Goal: Task Accomplishment & Management: Manage account settings

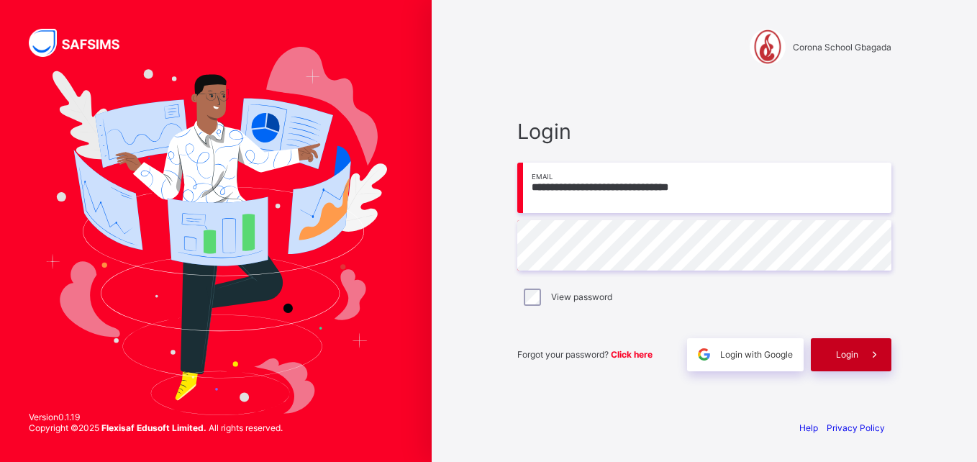
click at [851, 355] on span "Login" at bounding box center [847, 354] width 22 height 11
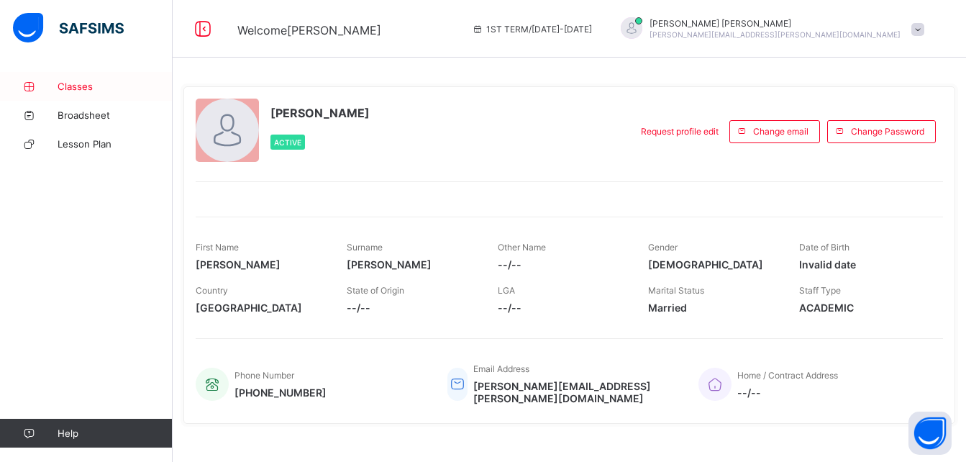
click at [75, 93] on link "Classes" at bounding box center [86, 86] width 173 height 29
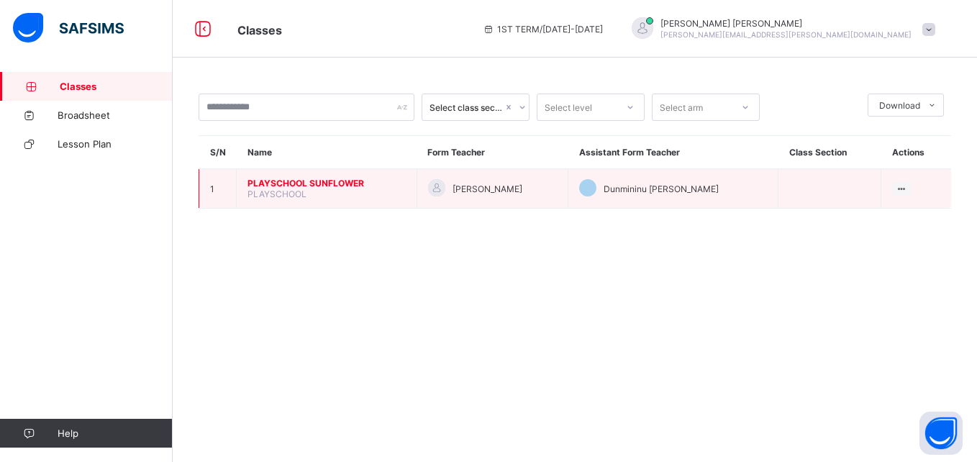
click at [309, 181] on span "PLAYSCHOOL SUNFLOWER" at bounding box center [326, 183] width 158 height 11
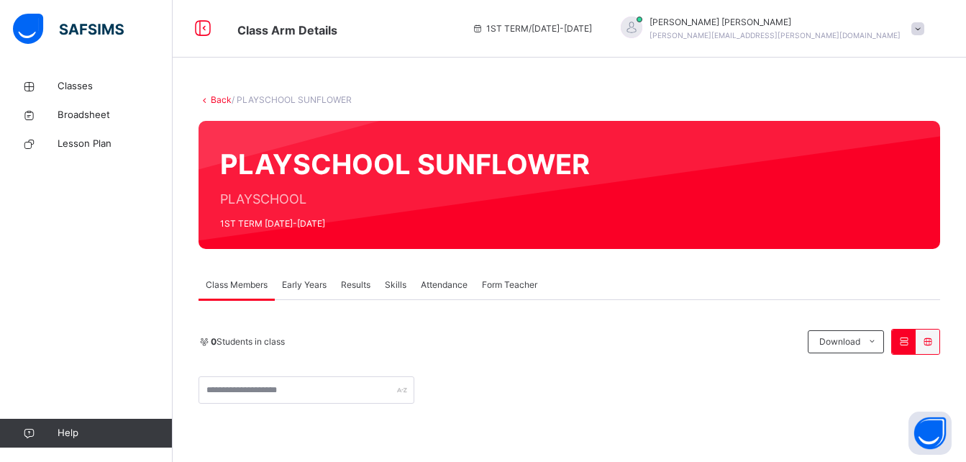
click at [449, 288] on span "Attendance" at bounding box center [444, 284] width 47 height 13
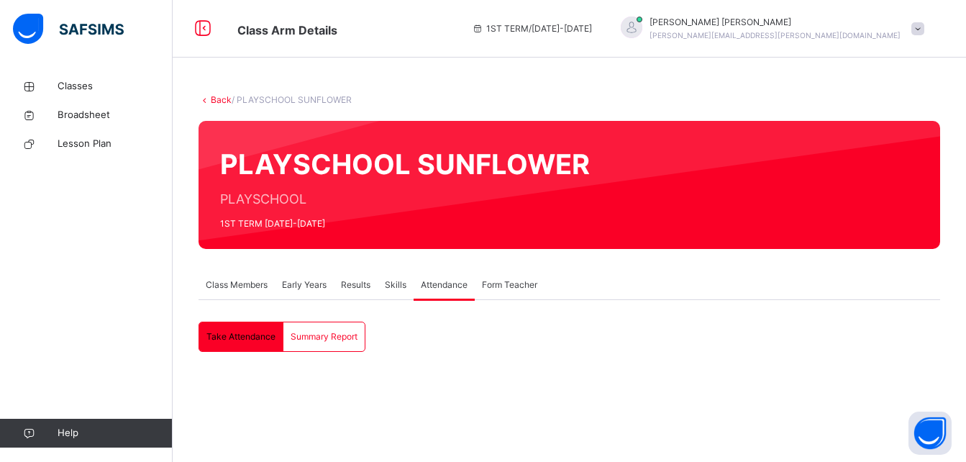
click at [251, 342] on span "Take Attendance" at bounding box center [240, 336] width 69 height 13
click at [316, 279] on span "Early Years" at bounding box center [304, 284] width 45 height 13
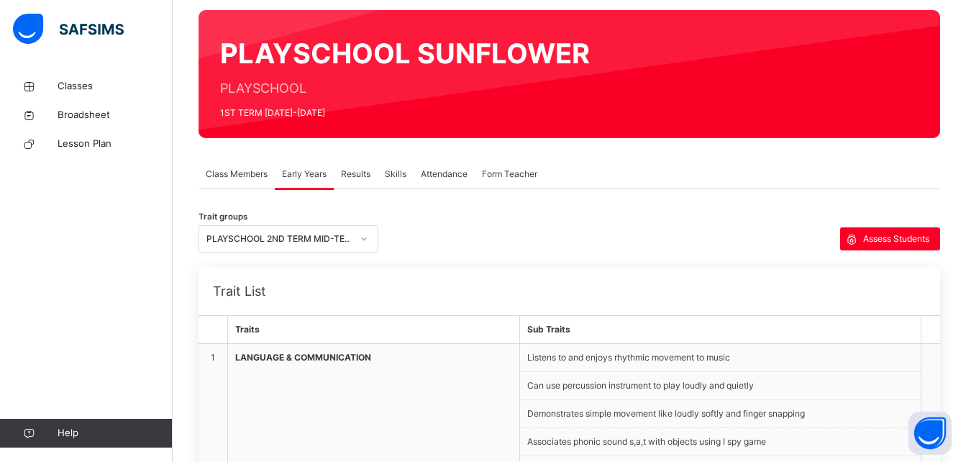
scroll to position [161, 0]
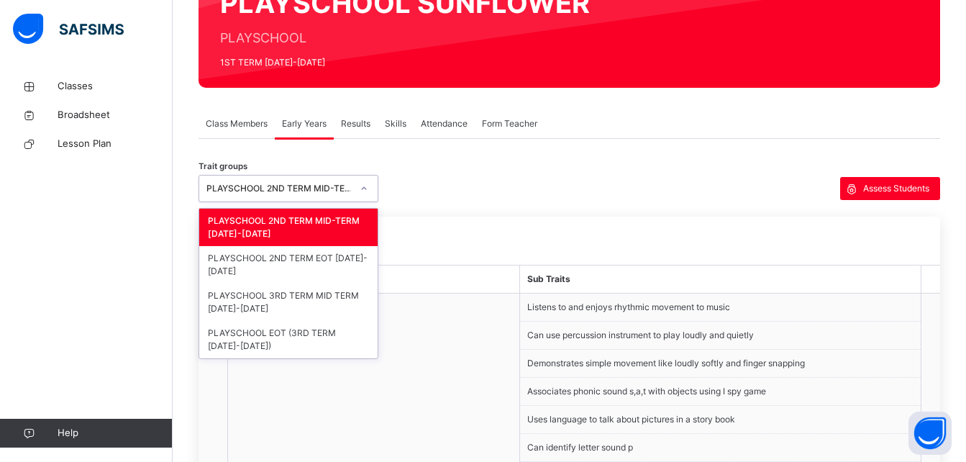
click at [362, 189] on icon at bounding box center [364, 188] width 9 height 14
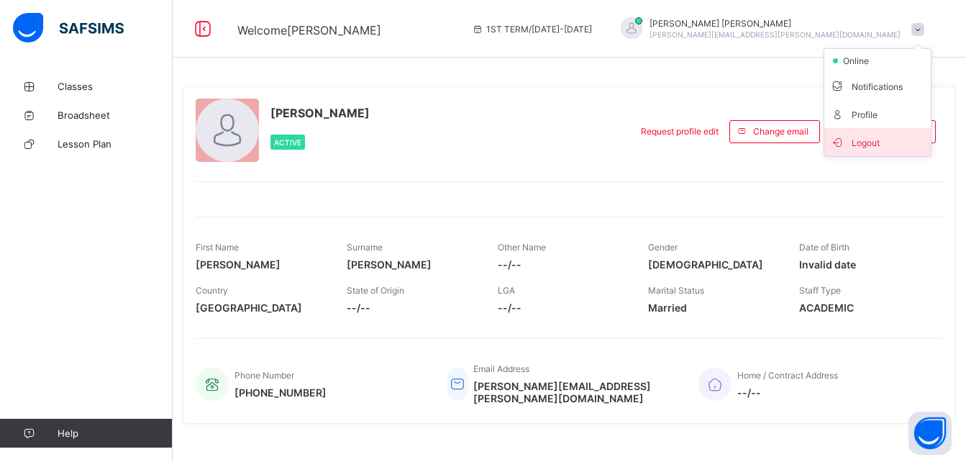
click at [883, 138] on span "Logout" at bounding box center [877, 142] width 95 height 17
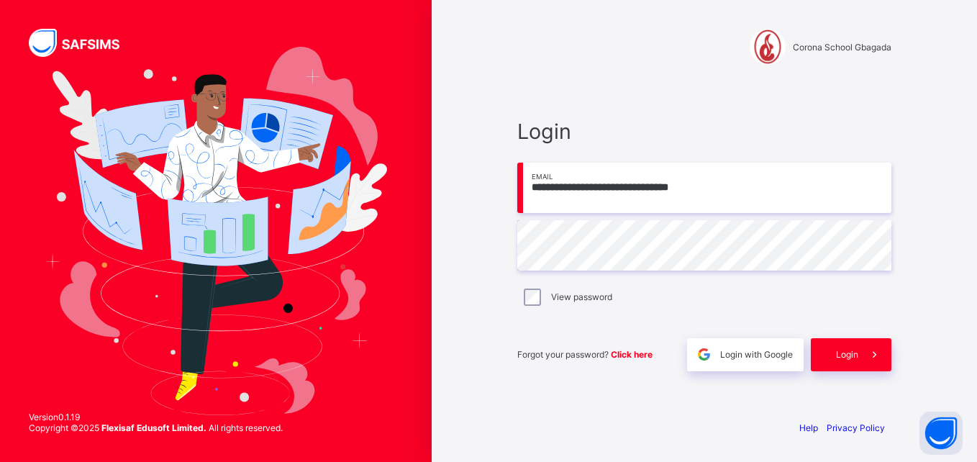
type input "**********"
click at [838, 349] on span "Login" at bounding box center [847, 354] width 22 height 11
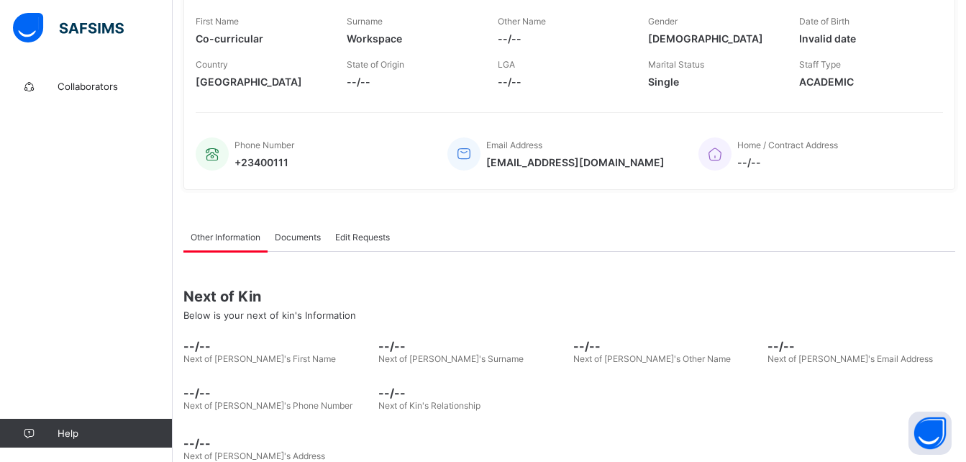
scroll to position [230, 0]
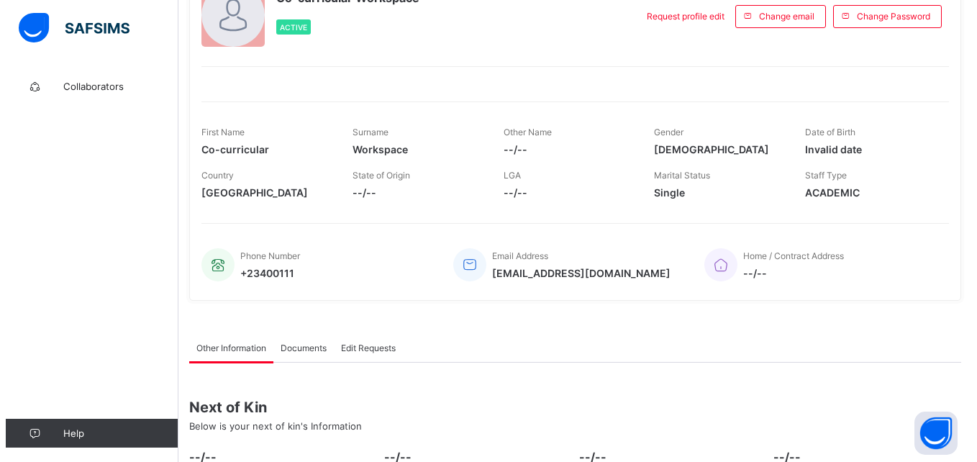
scroll to position [0, 0]
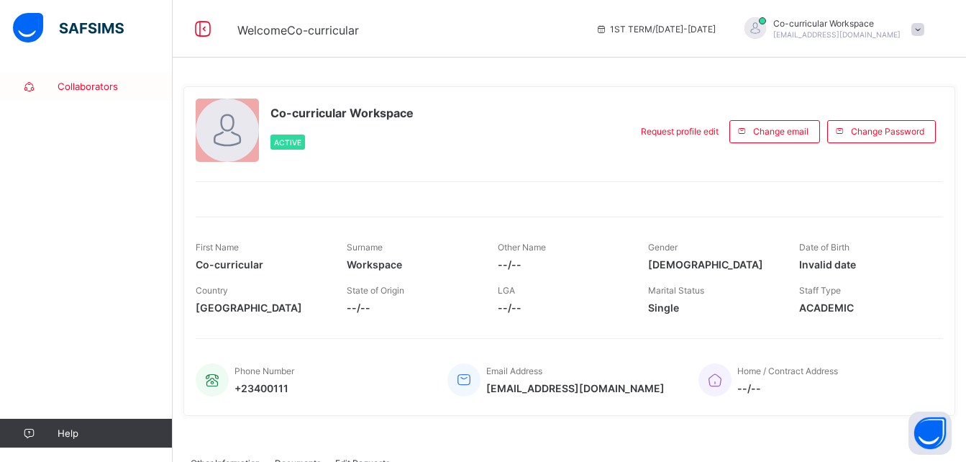
click at [86, 78] on link "Collaborators" at bounding box center [86, 86] width 173 height 29
click at [924, 28] on span at bounding box center [917, 29] width 13 height 13
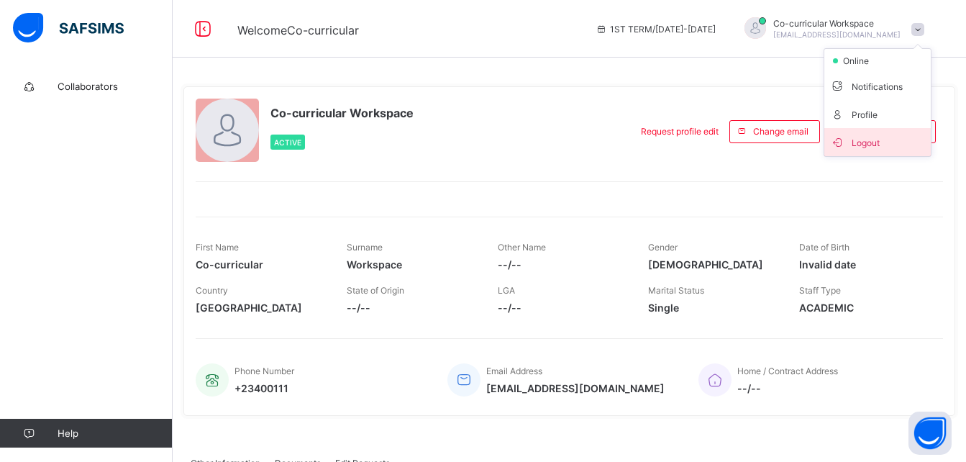
click at [905, 147] on span "Logout" at bounding box center [877, 142] width 95 height 17
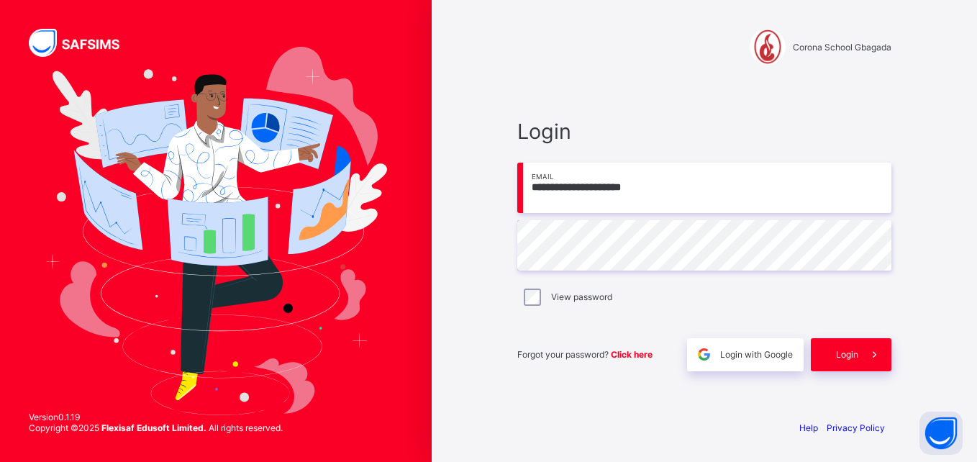
click at [663, 194] on input "**********" at bounding box center [704, 188] width 374 height 50
type input "**********"
click at [847, 361] on div "Login" at bounding box center [850, 354] width 81 height 33
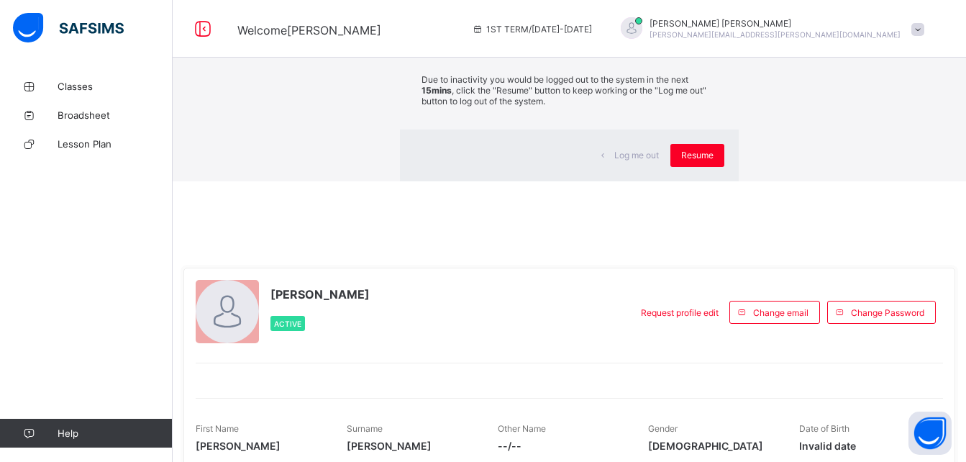
click at [710, 39] on div "×" at bounding box center [717, 26] width 14 height 24
